Goal: Transaction & Acquisition: Subscribe to service/newsletter

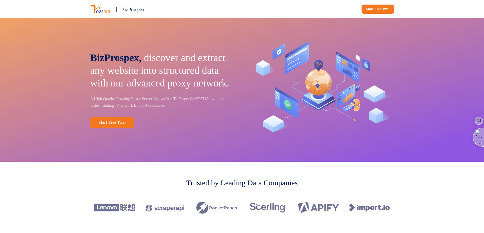
click at [104, 10] on img at bounding box center [100, 8] width 20 height 9
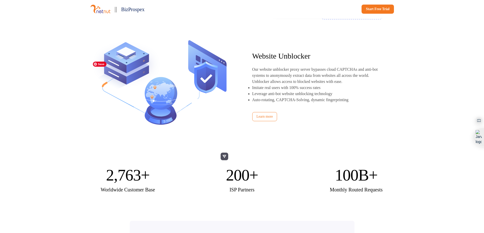
scroll to position [757, 0]
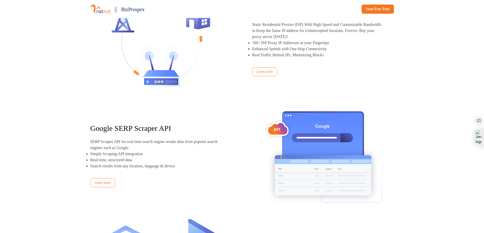
scroll to position [529, 0]
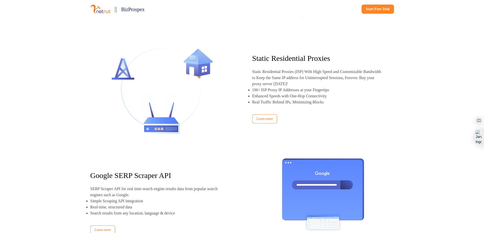
click at [383, 11] on link "Start Free Trial" at bounding box center [378, 9] width 32 height 9
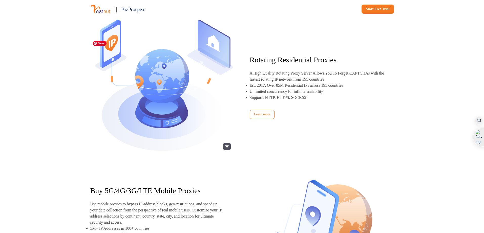
scroll to position [354, 0]
